Goal: Information Seeking & Learning: Learn about a topic

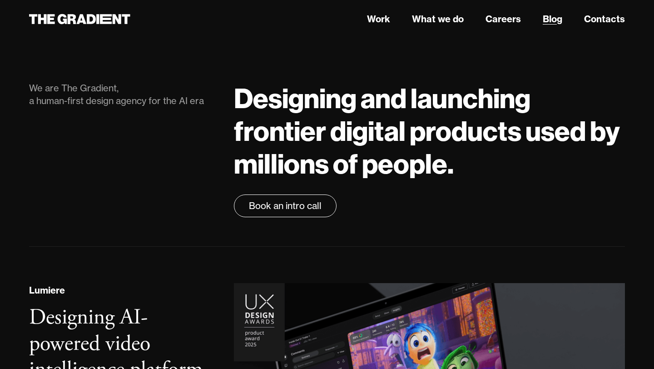
click at [554, 20] on link "Blog" at bounding box center [553, 19] width 20 height 14
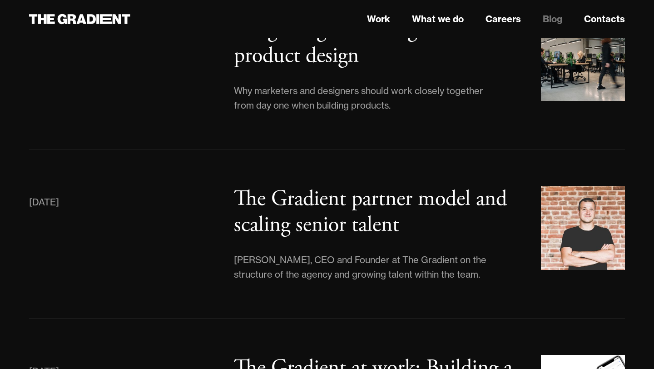
scroll to position [4637, 0]
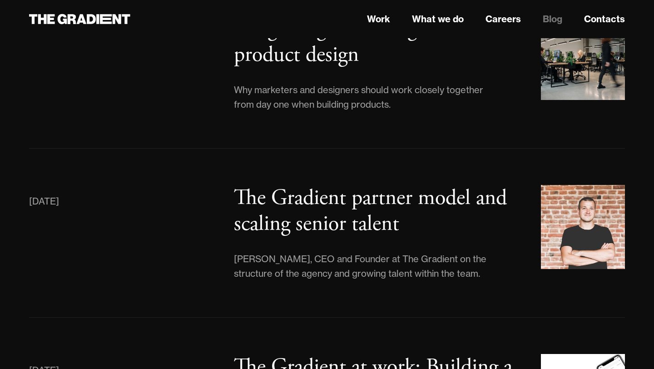
click at [444, 184] on h3 "The Gradient partner model and scaling senior talent" at bounding box center [370, 211] width 273 height 54
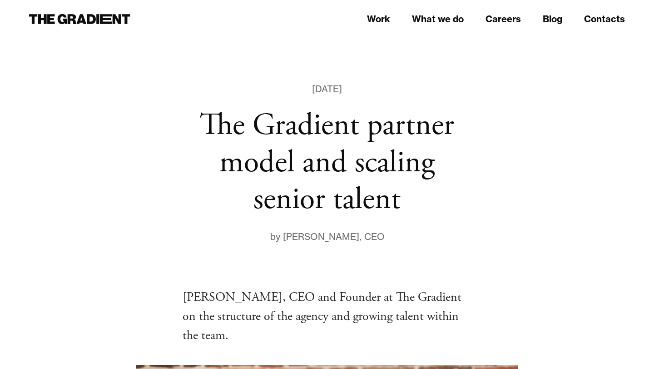
scroll to position [15, 0]
